Goal: Task Accomplishment & Management: Manage account settings

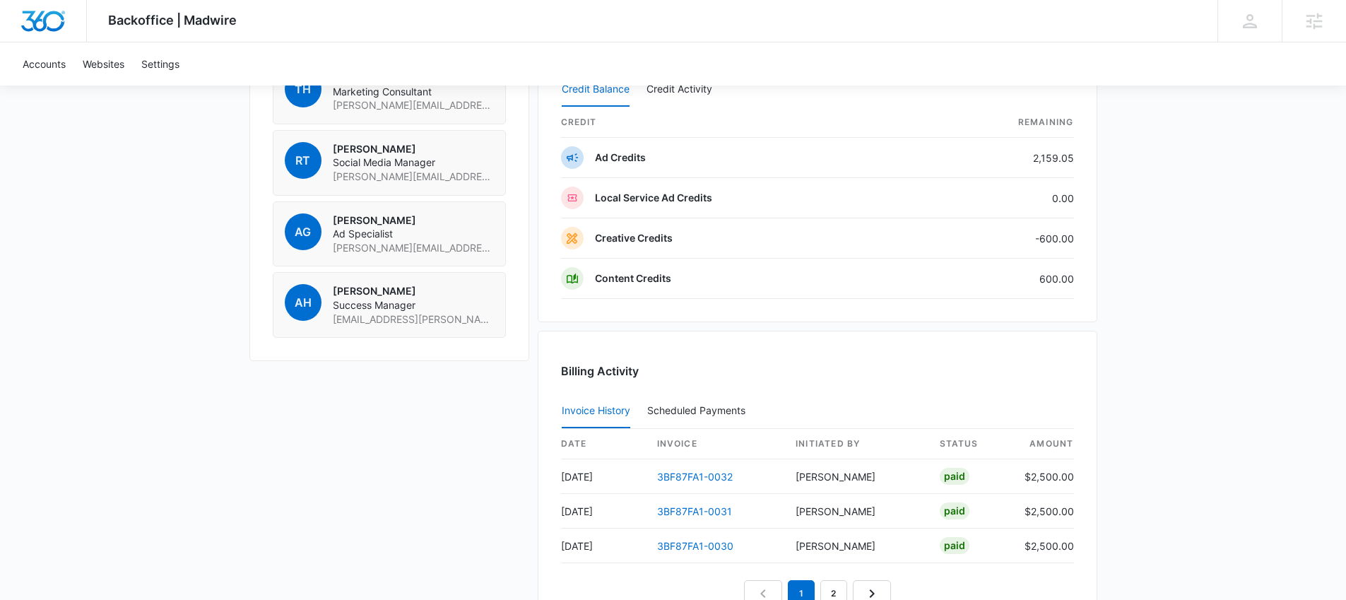
scroll to position [957, 0]
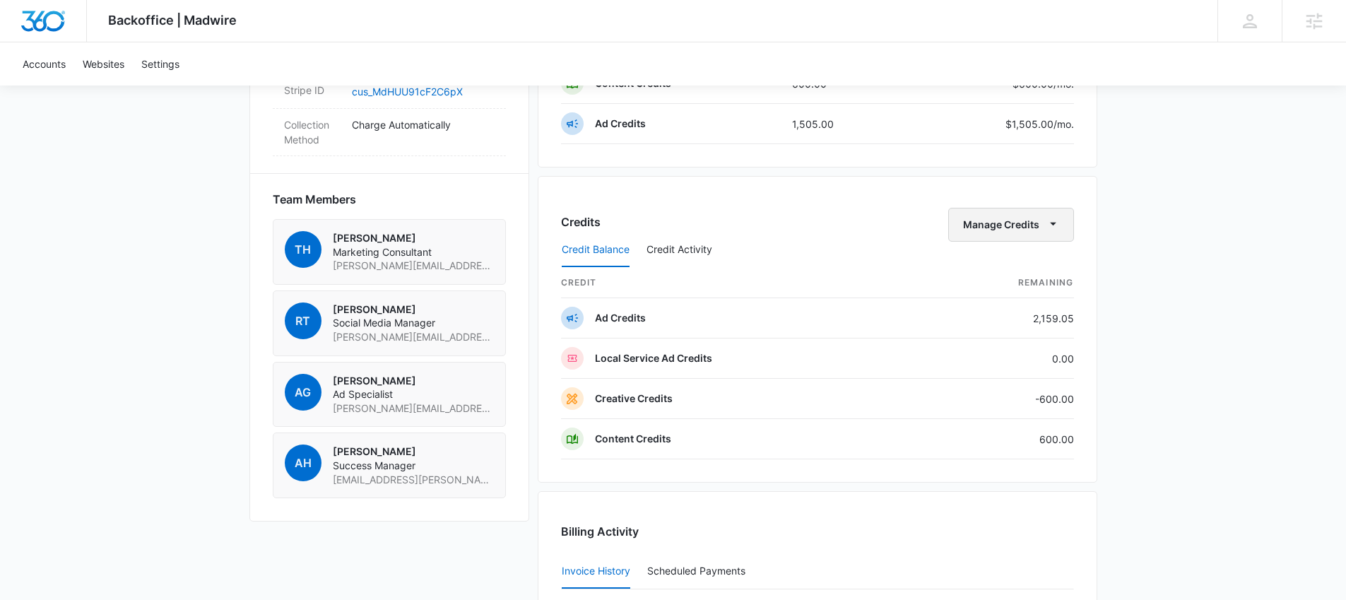
click at [1028, 228] on button "Manage Credits" at bounding box center [1012, 225] width 126 height 34
click at [1029, 266] on div "Transfer Credits" at bounding box center [1003, 270] width 74 height 10
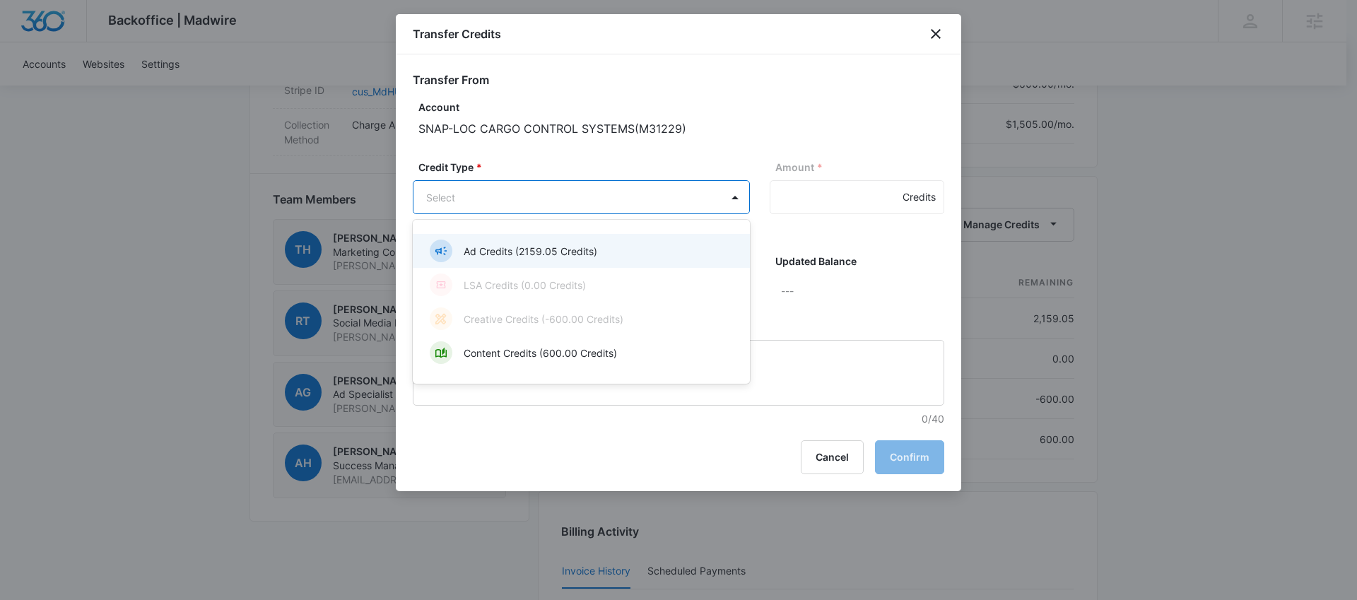
click at [658, 196] on body "Backoffice | Madwire Apps Settings [PERSON_NAME] Hunt [EMAIL_ADDRESS][PERSON_NA…" at bounding box center [678, 15] width 1357 height 1945
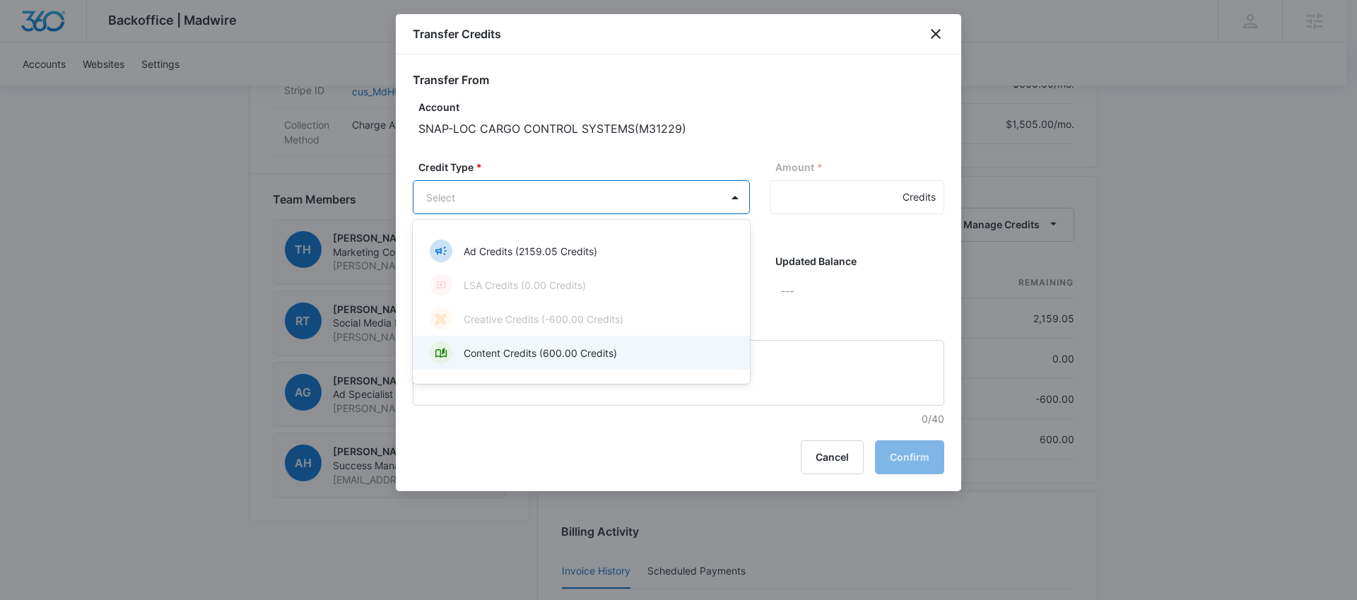
click at [578, 349] on p "Content Credits (600.00 Credits)" at bounding box center [540, 353] width 153 height 15
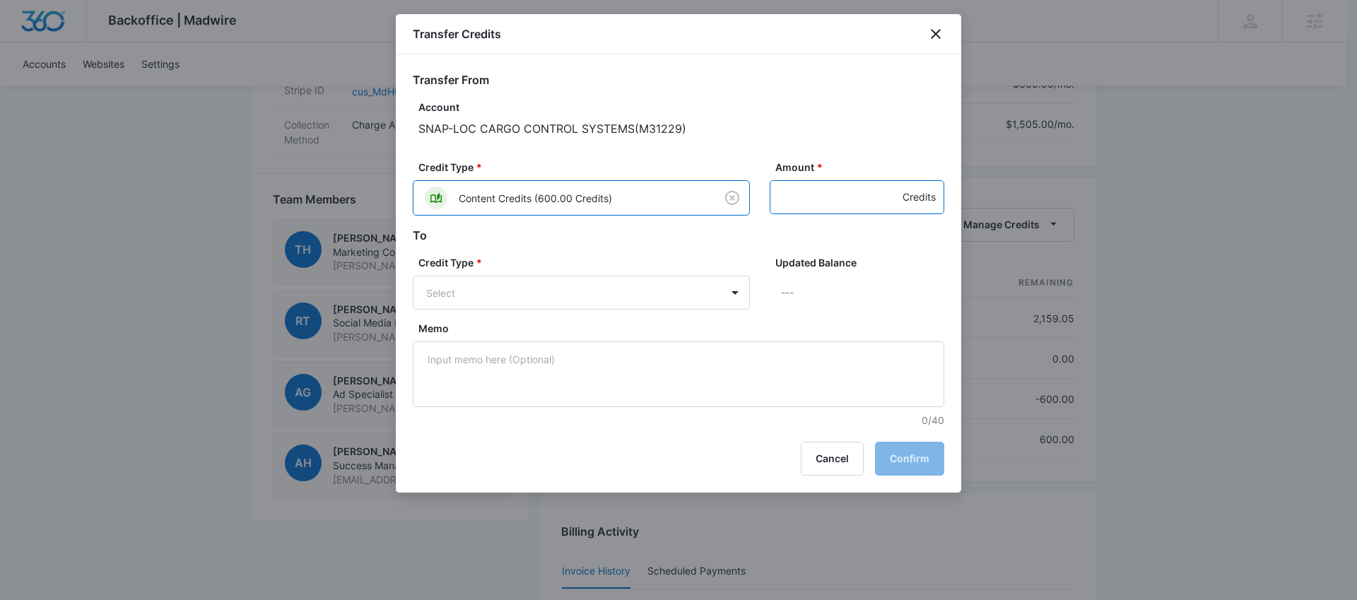
click at [804, 189] on input "Amount *" at bounding box center [857, 197] width 175 height 34
type input "600"
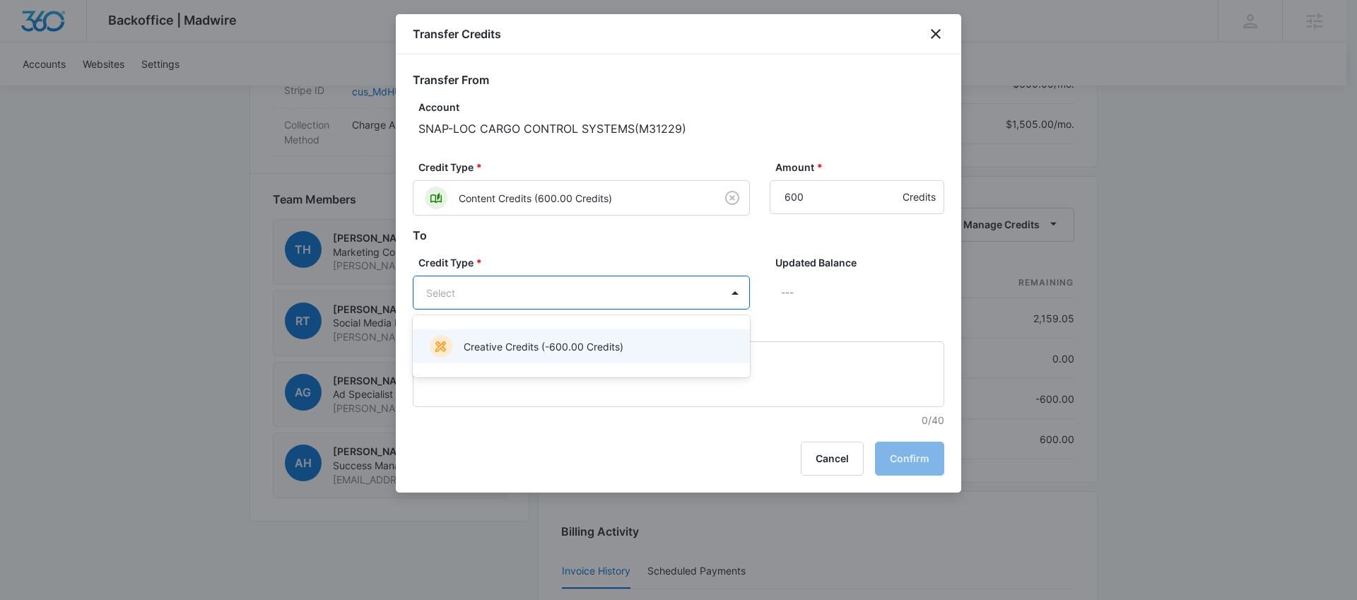
click at [611, 298] on body "Backoffice | Madwire Apps Settings [PERSON_NAME] Hunt [EMAIL_ADDRESS][PERSON_NA…" at bounding box center [678, 15] width 1357 height 1945
click at [565, 345] on p "Creative Credits (-600.00 Credits)" at bounding box center [544, 346] width 160 height 15
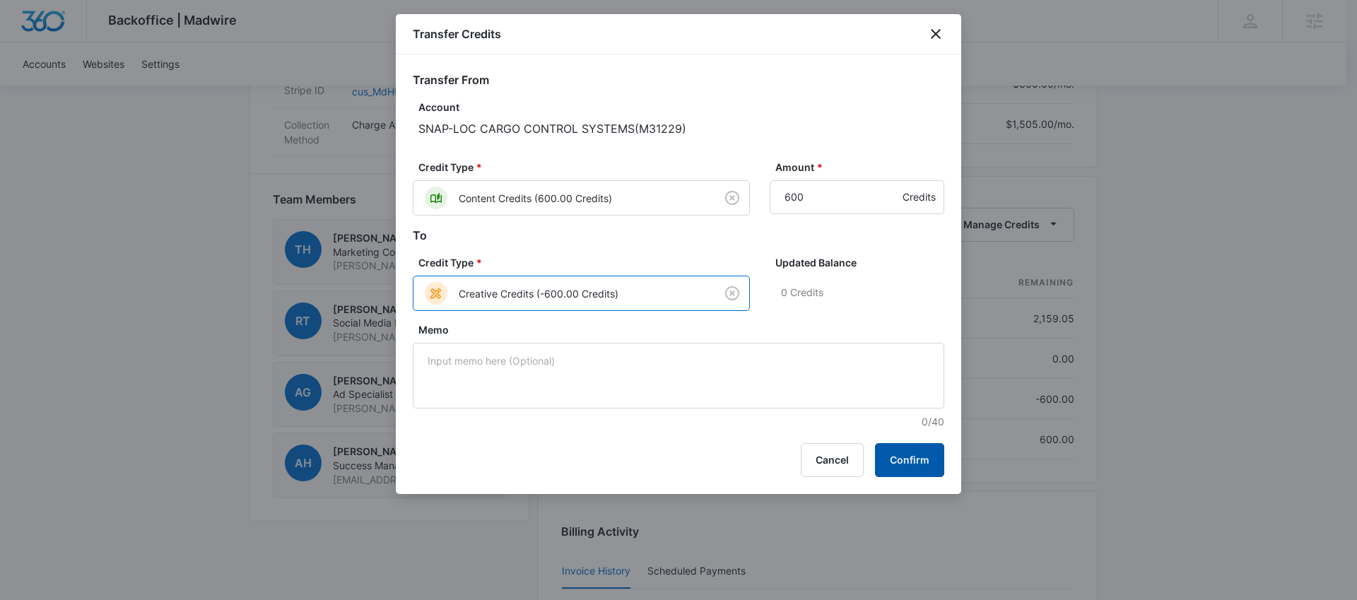
click at [922, 457] on button "Confirm" at bounding box center [909, 460] width 69 height 34
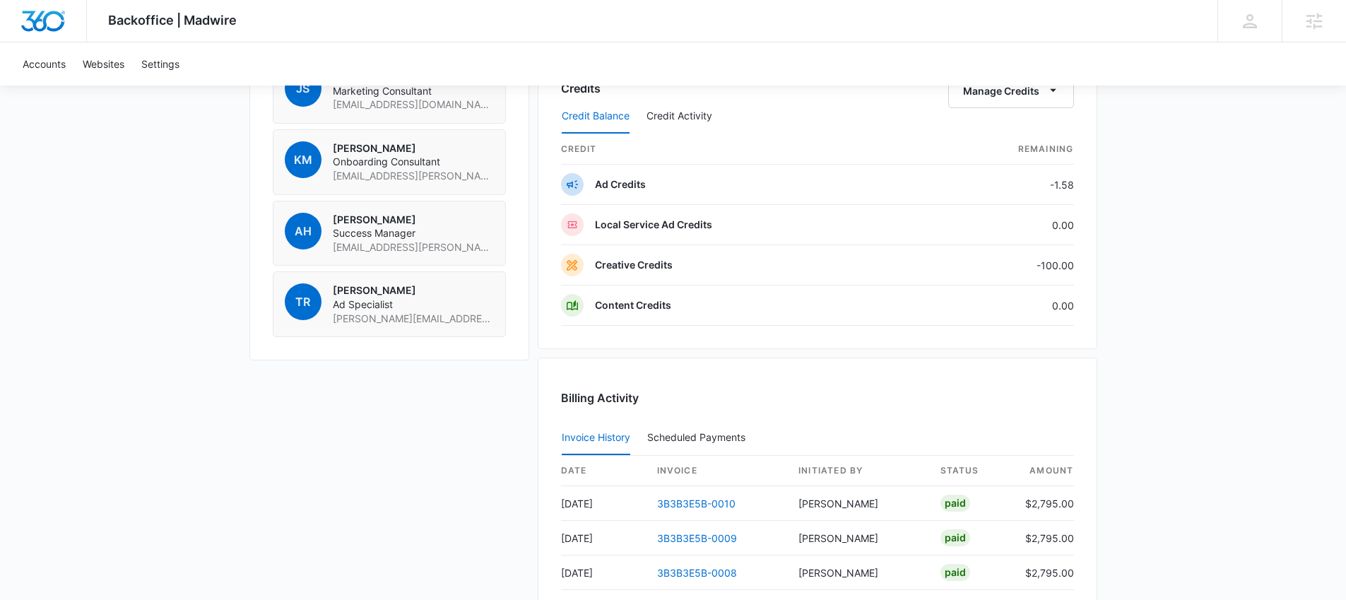
scroll to position [1086, 0]
